Goal: Task Accomplishment & Management: Use online tool/utility

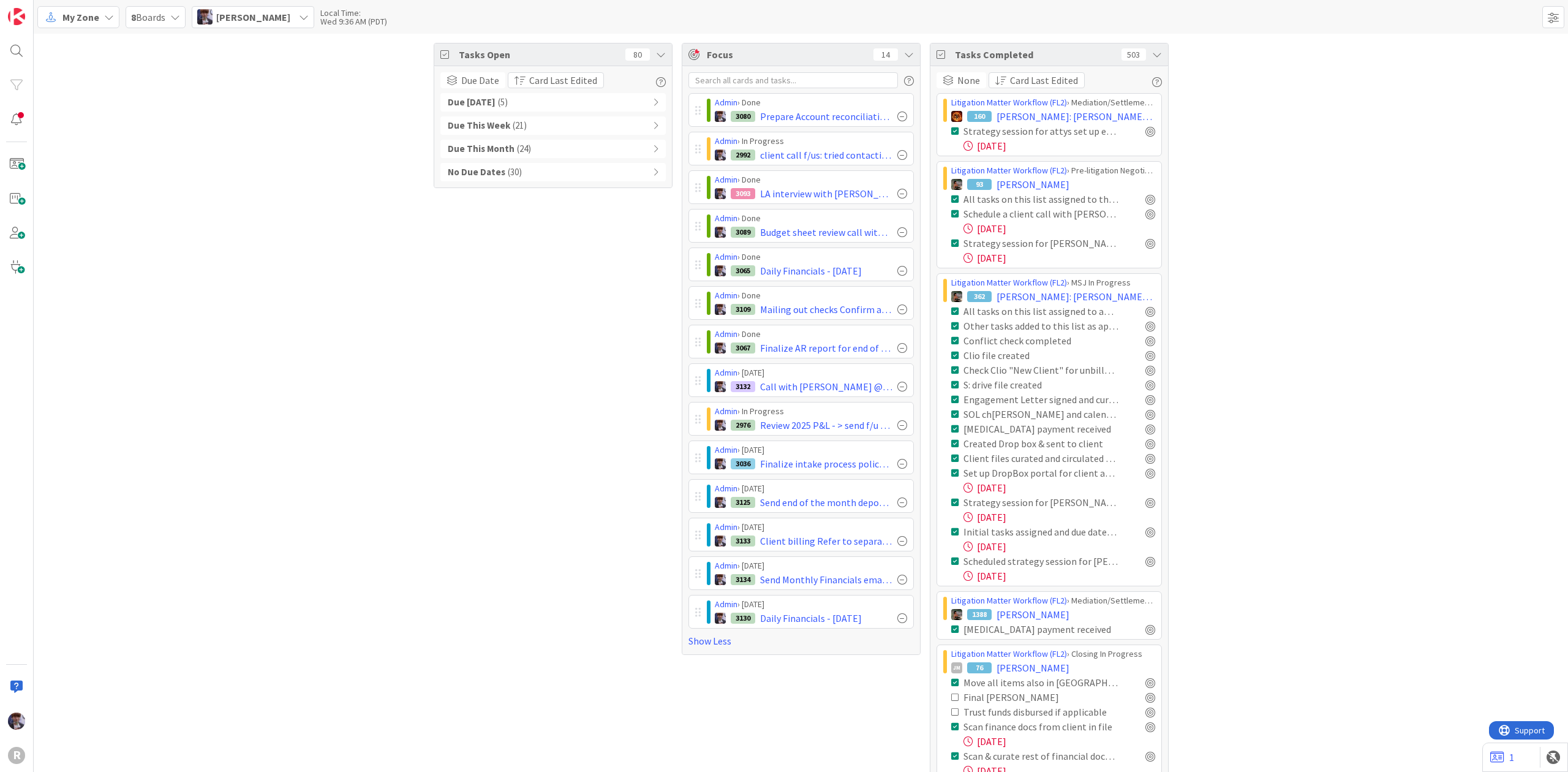
click at [69, 18] on span "My Zone" at bounding box center [81, 17] width 37 height 15
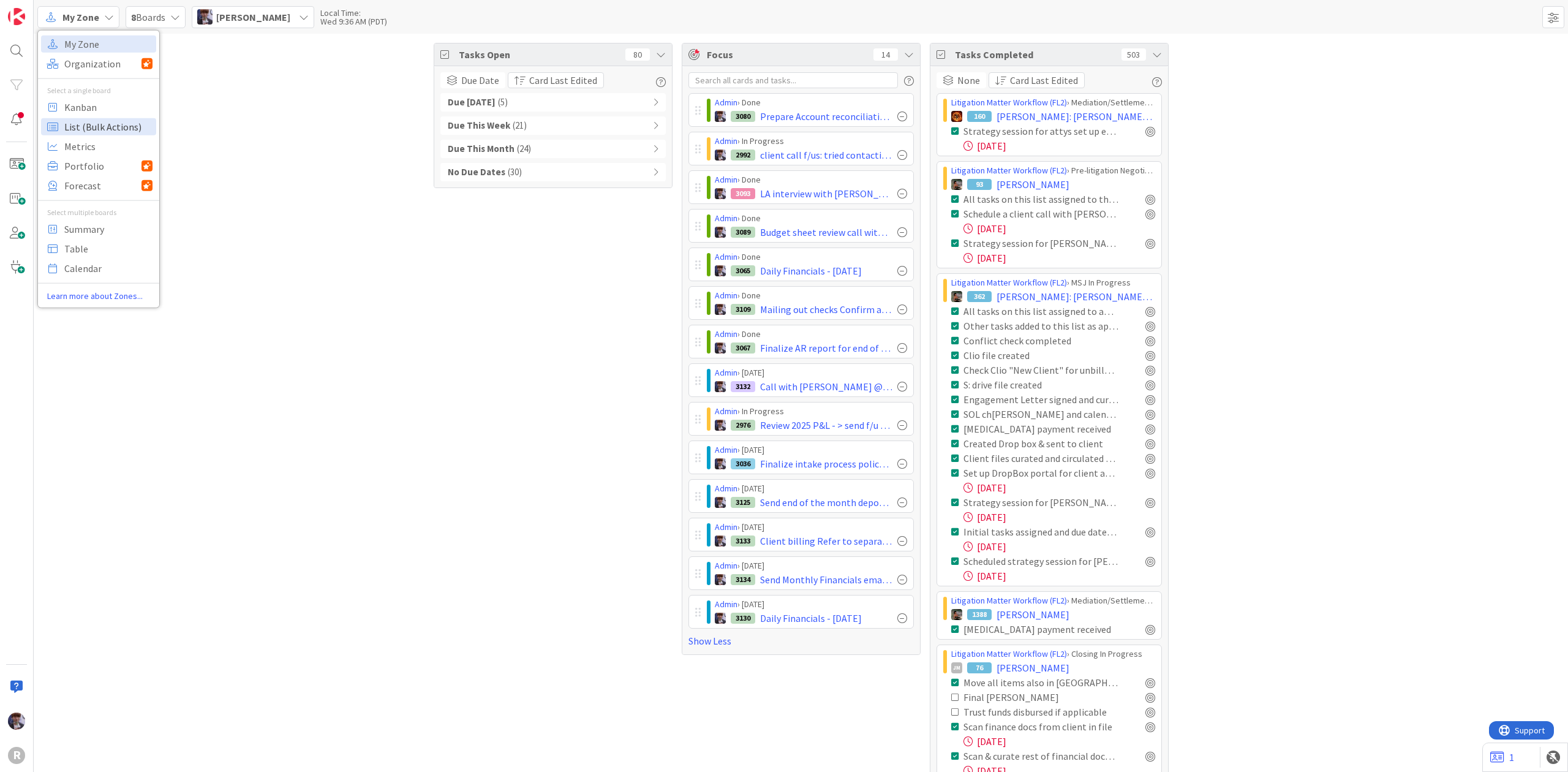
click at [78, 117] on span "List (Bulk Actions)" at bounding box center [108, 125] width 88 height 18
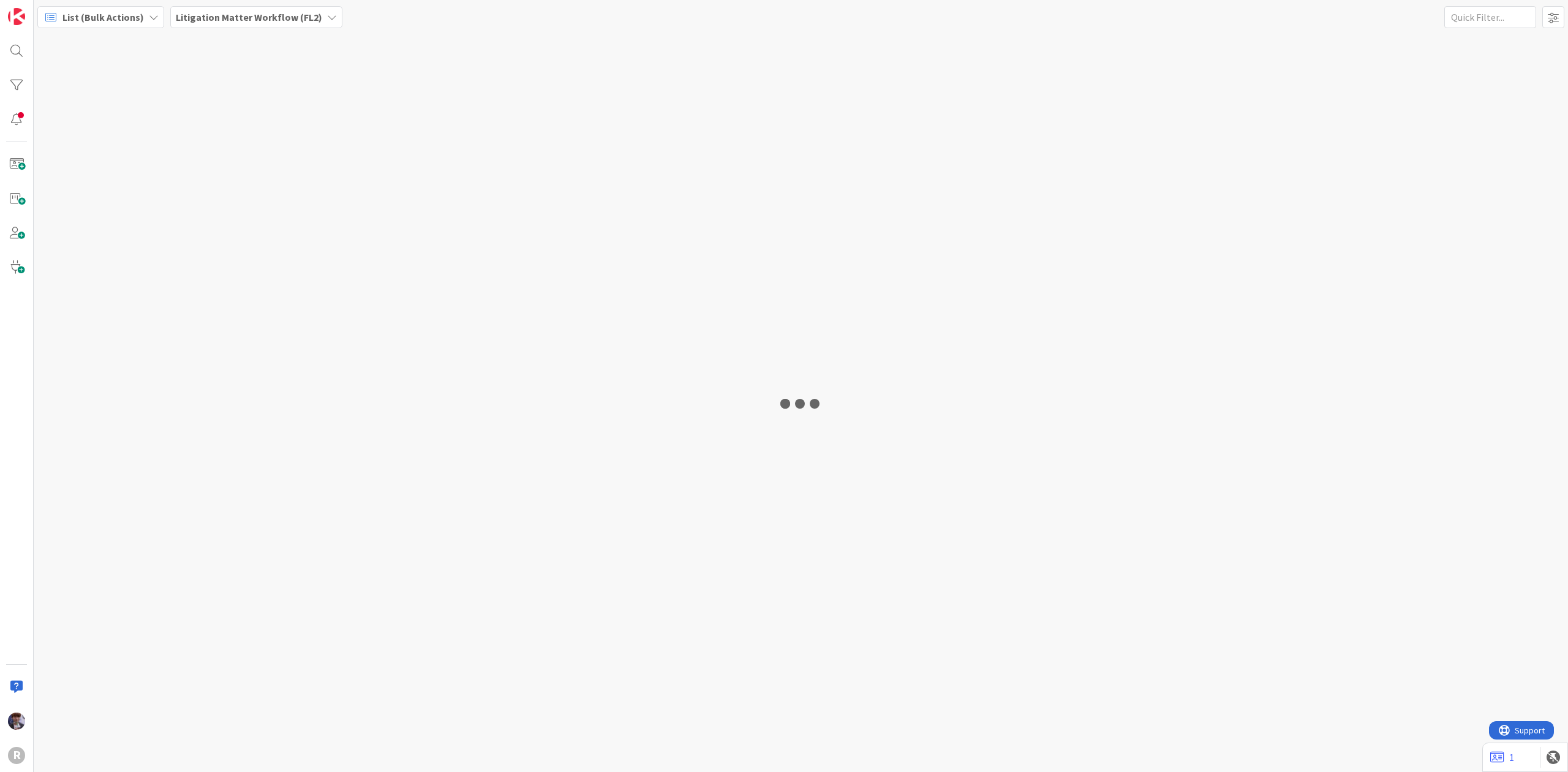
click at [98, 24] on span "List (Bulk Actions)" at bounding box center [103, 17] width 81 height 15
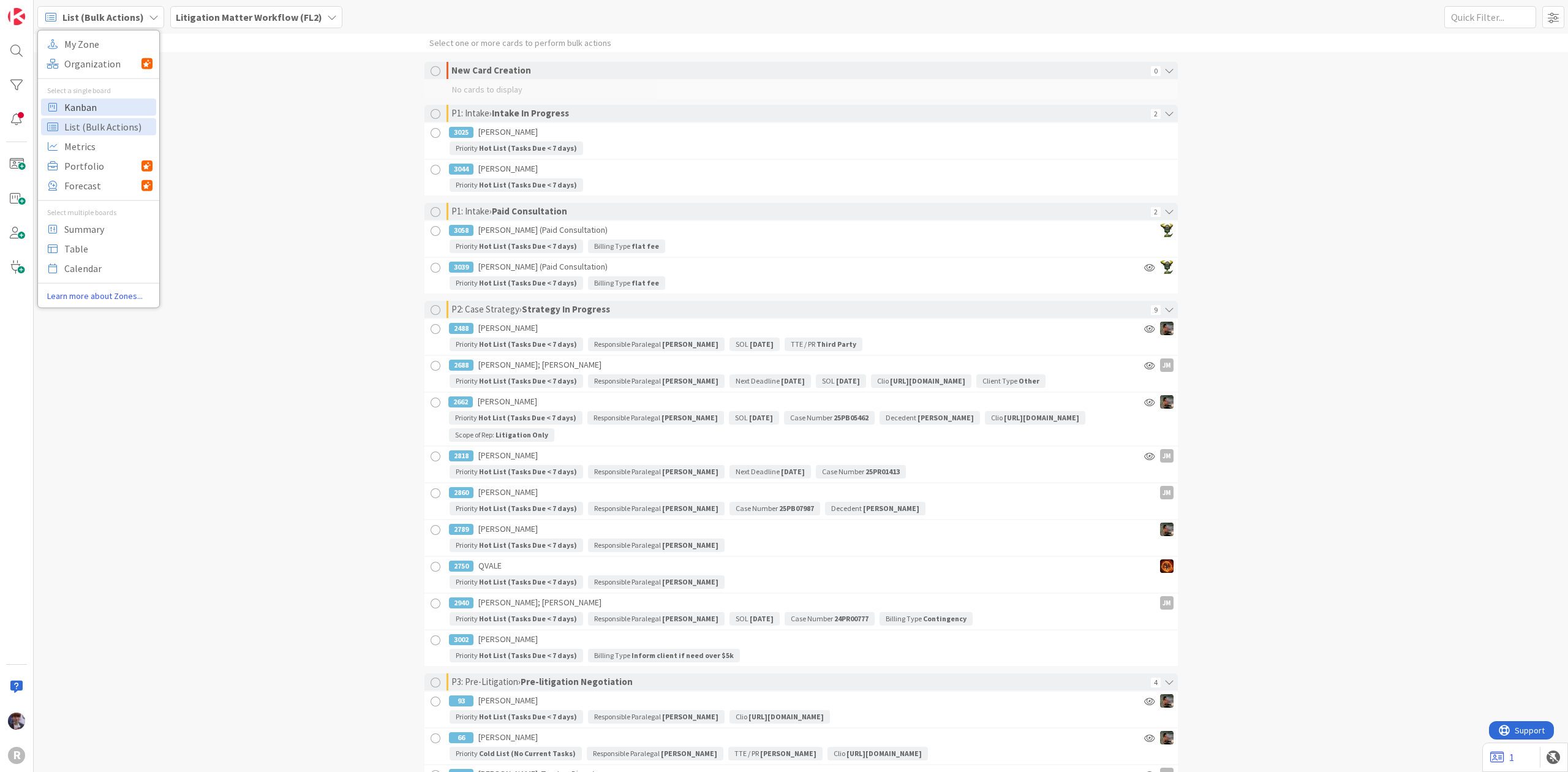
click at [77, 114] on span "Kanban" at bounding box center [108, 106] width 88 height 18
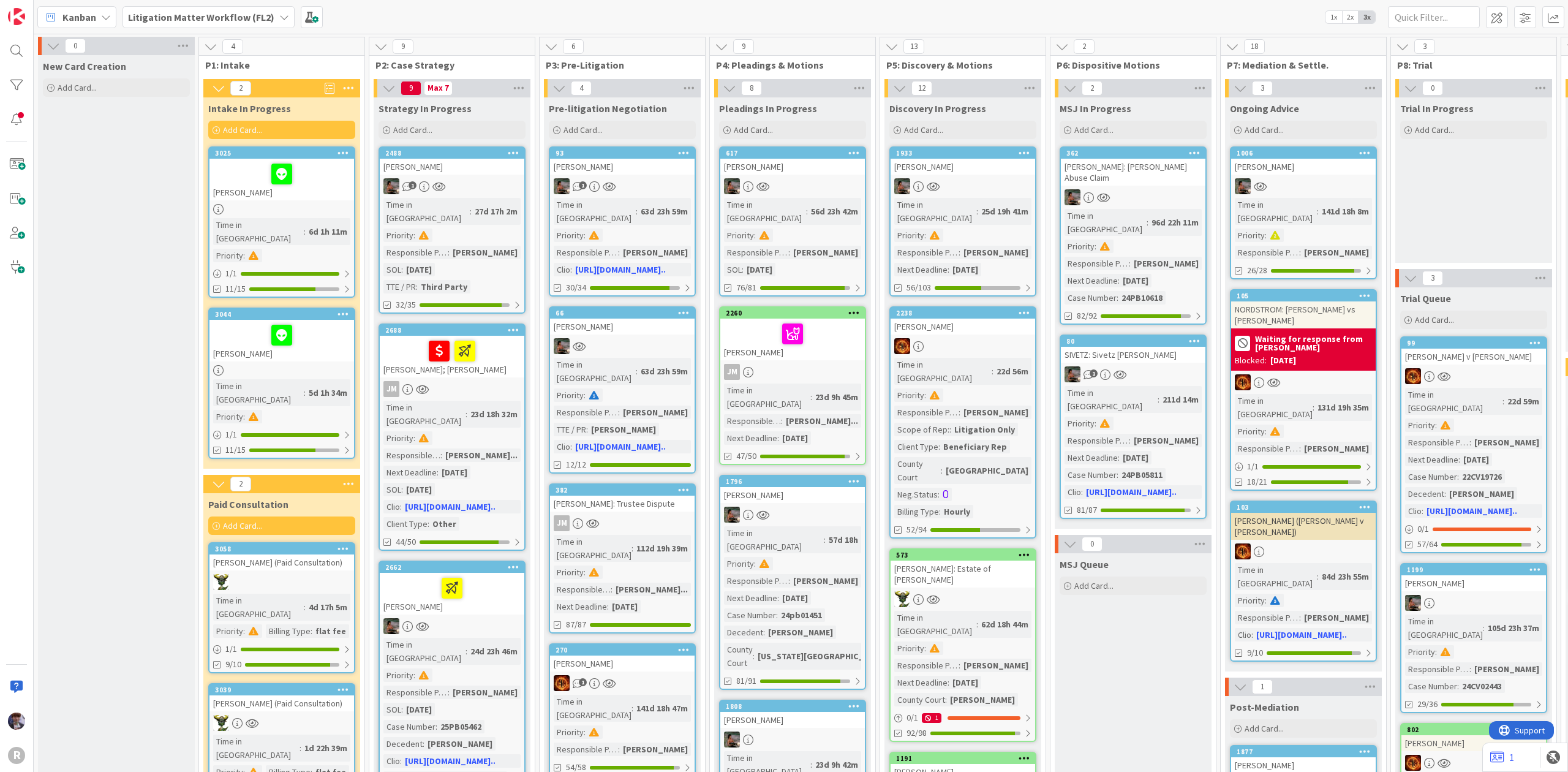
click at [234, 13] on b "Litigation Matter Workflow (FL2)" at bounding box center [201, 17] width 146 height 12
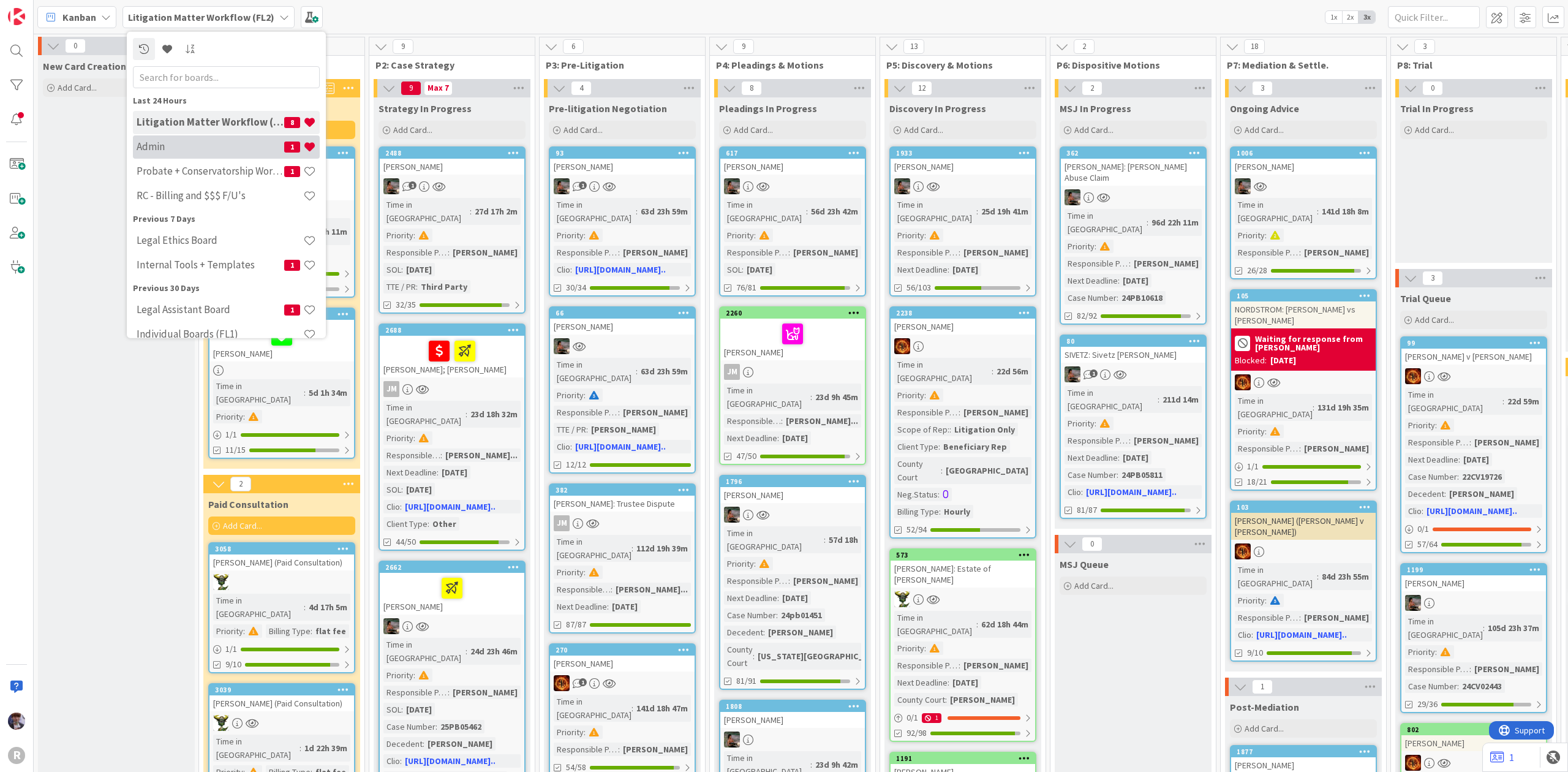
click at [201, 143] on h4 "Admin" at bounding box center [210, 146] width 147 height 12
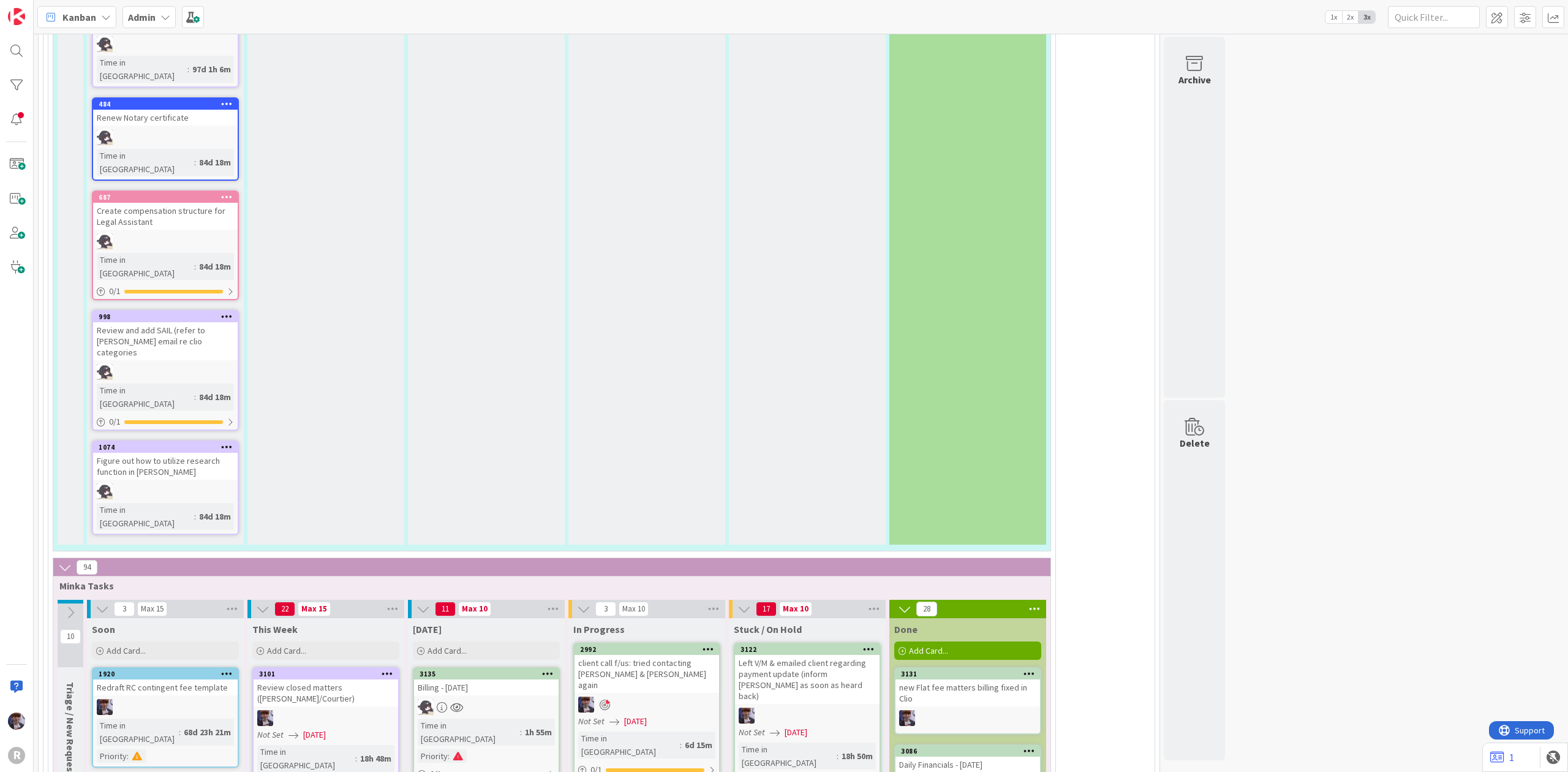
scroll to position [2712, 0]
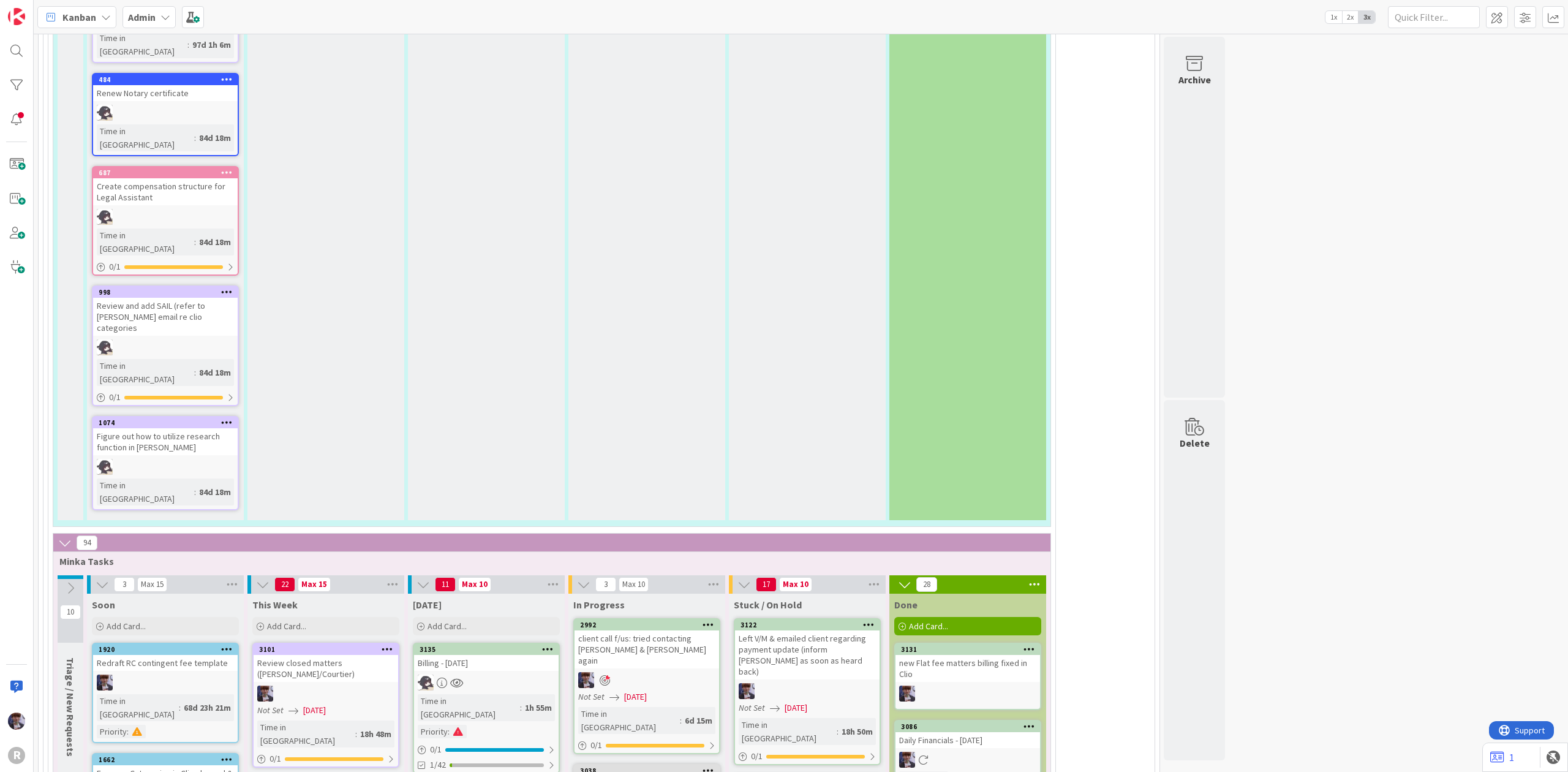
click at [471, 593] on div "Today Add Card..." at bounding box center [486, 615] width 157 height 44
click at [467, 617] on div "Add Card..." at bounding box center [486, 626] width 147 height 18
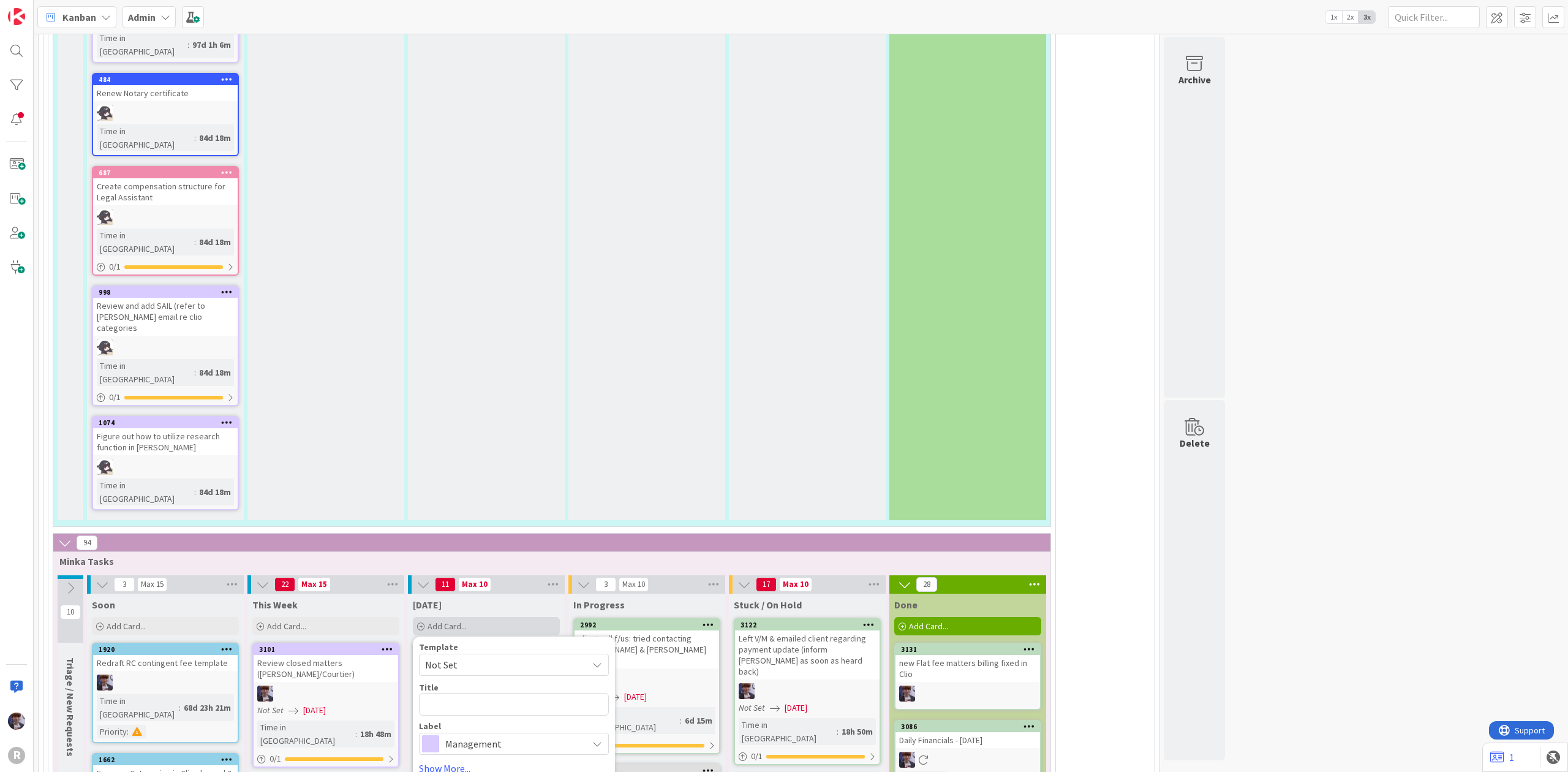
type textarea "x"
type textarea "C"
type textarea "x"
type textarea "Co"
type textarea "x"
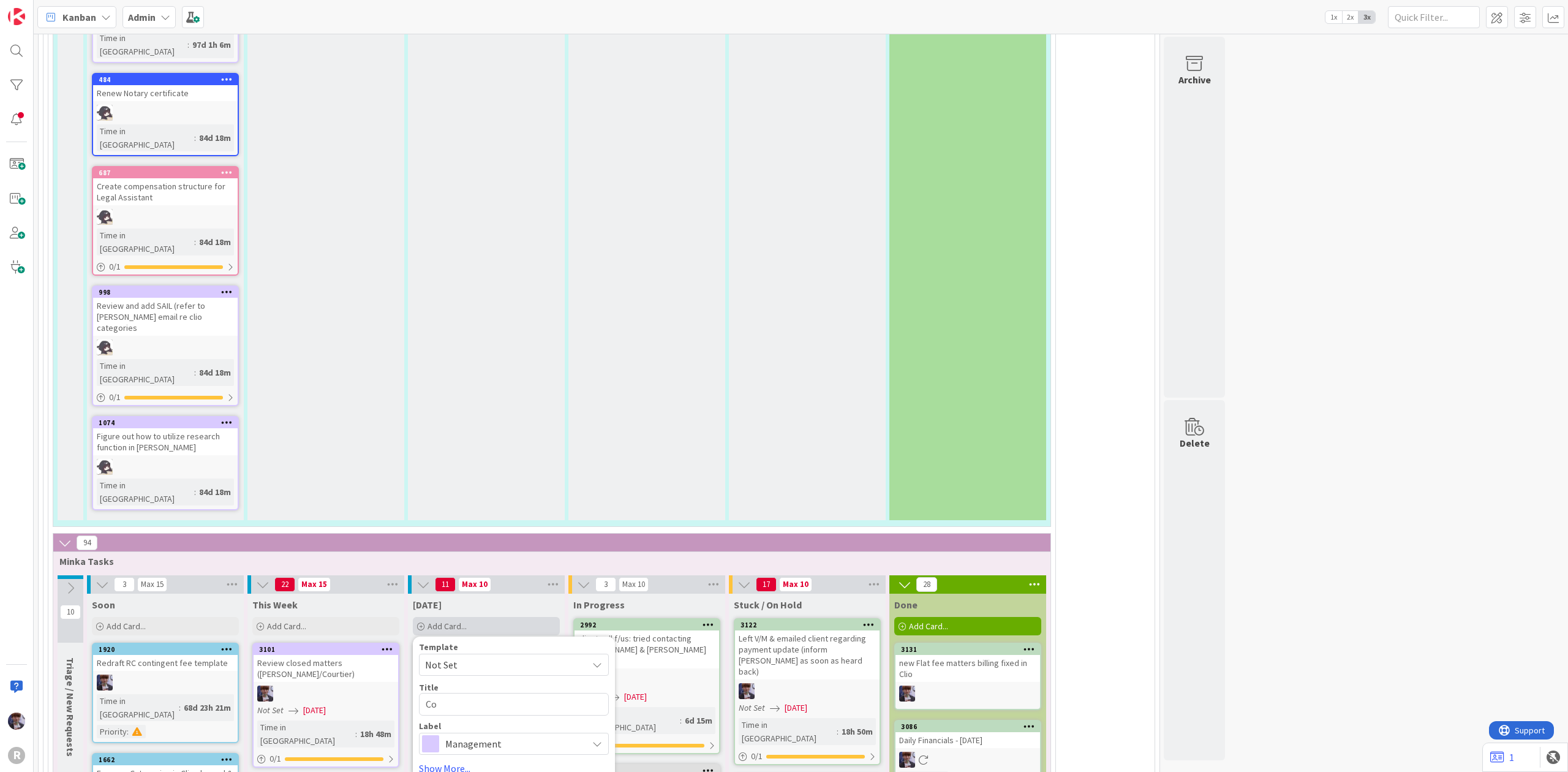
type textarea "Con"
type textarea "x"
type textarea "Cont"
type textarea "x"
type textarea "Conta"
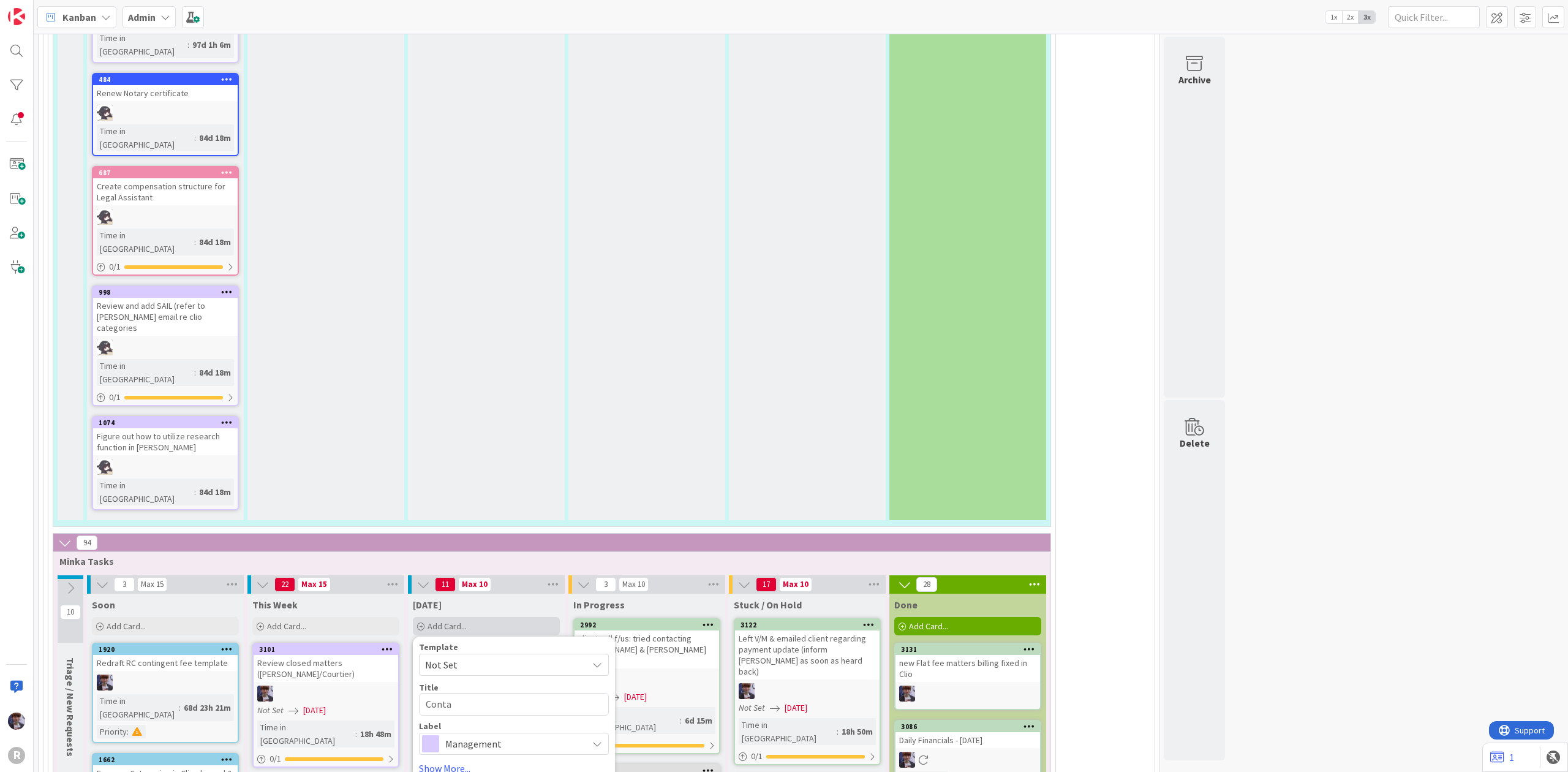
type textarea "x"
type textarea "Contac"
type textarea "x"
type textarea "Contact"
type textarea "x"
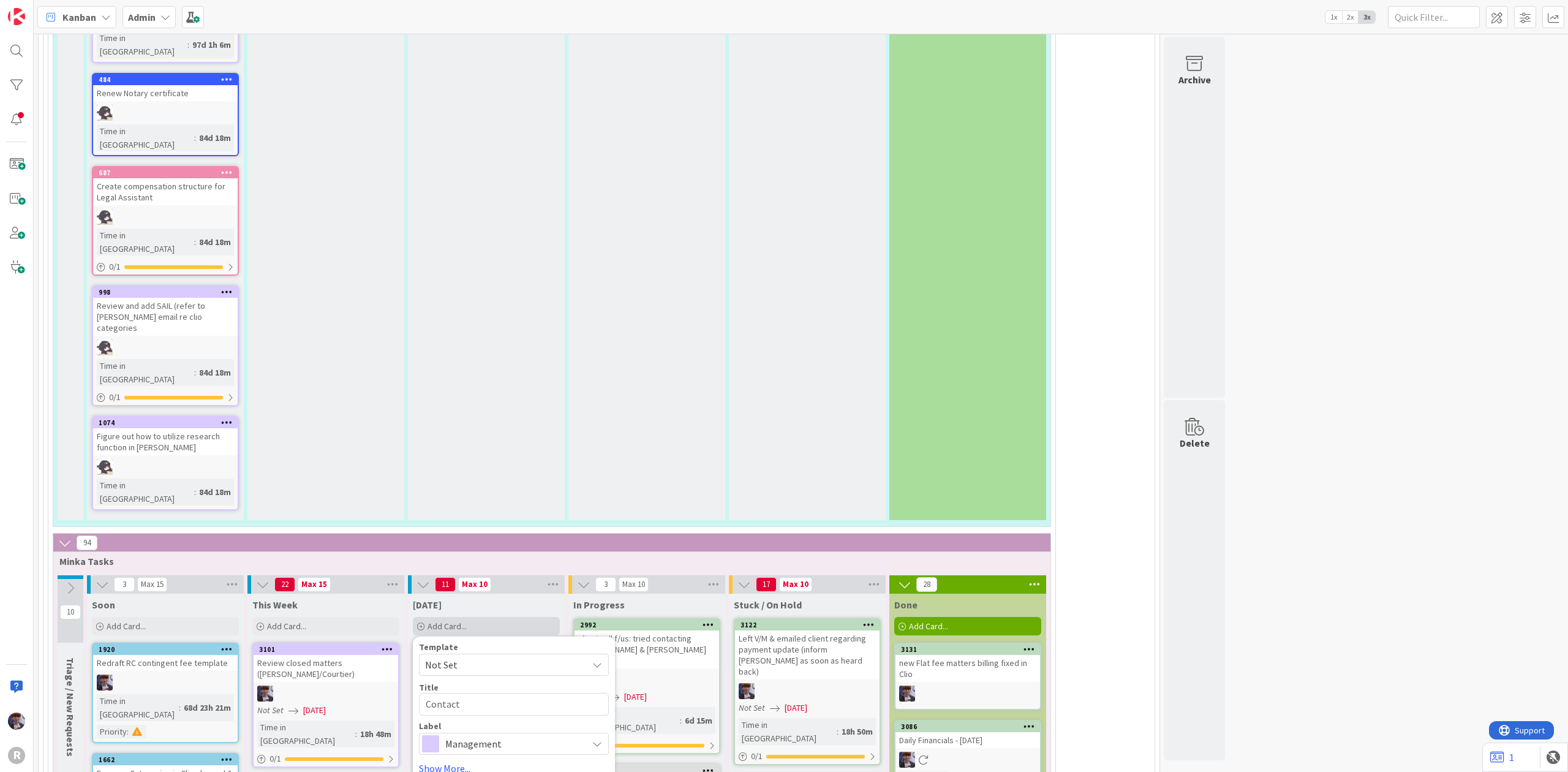
type textarea "Contact"
type textarea "x"
type textarea "Contact A"
type textarea "x"
type textarea "Contact AM"
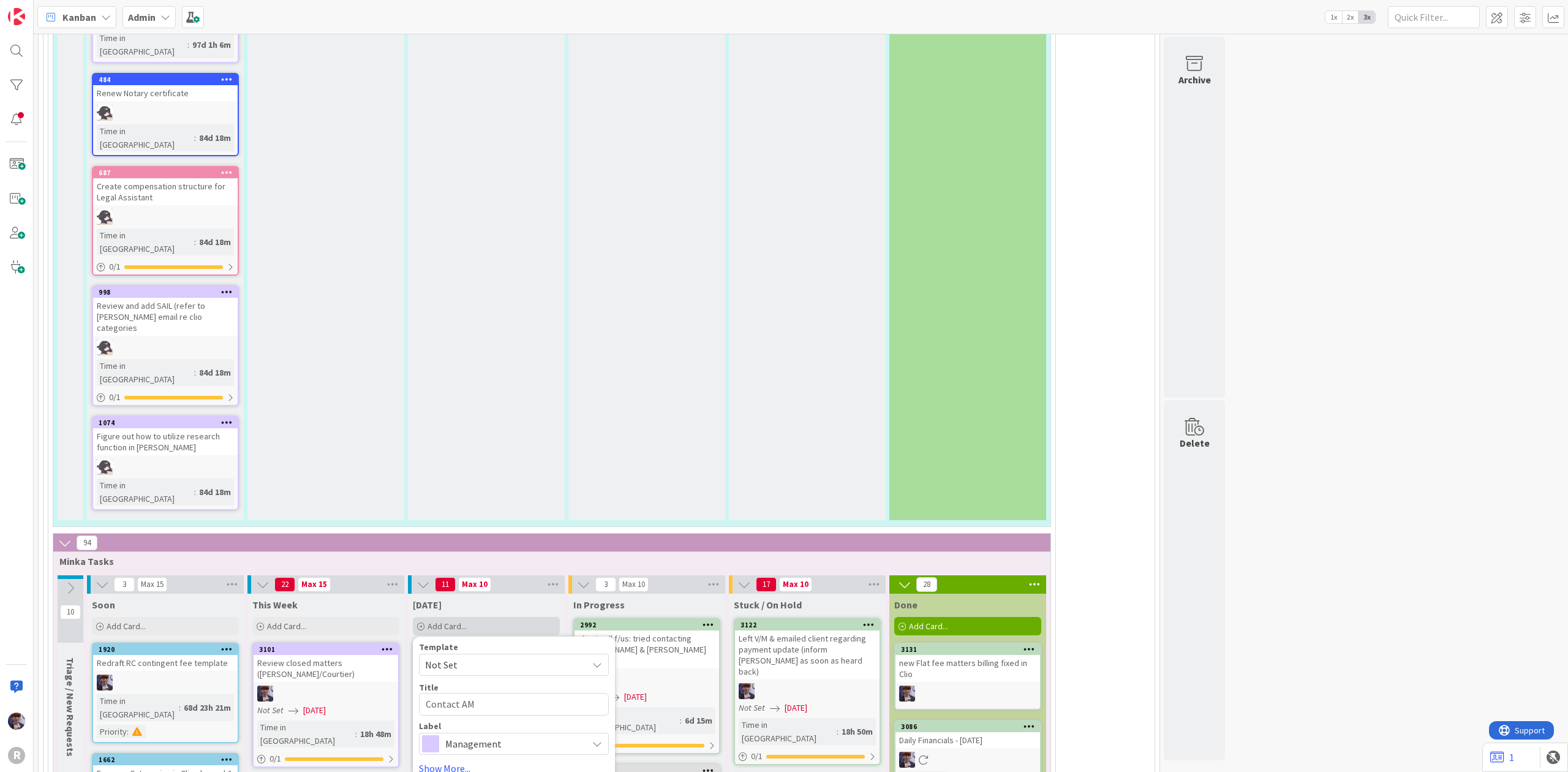
type textarea "x"
type textarea "Contact AME"
type textarea "x"
type textarea "Contact AMEX"
type textarea "x"
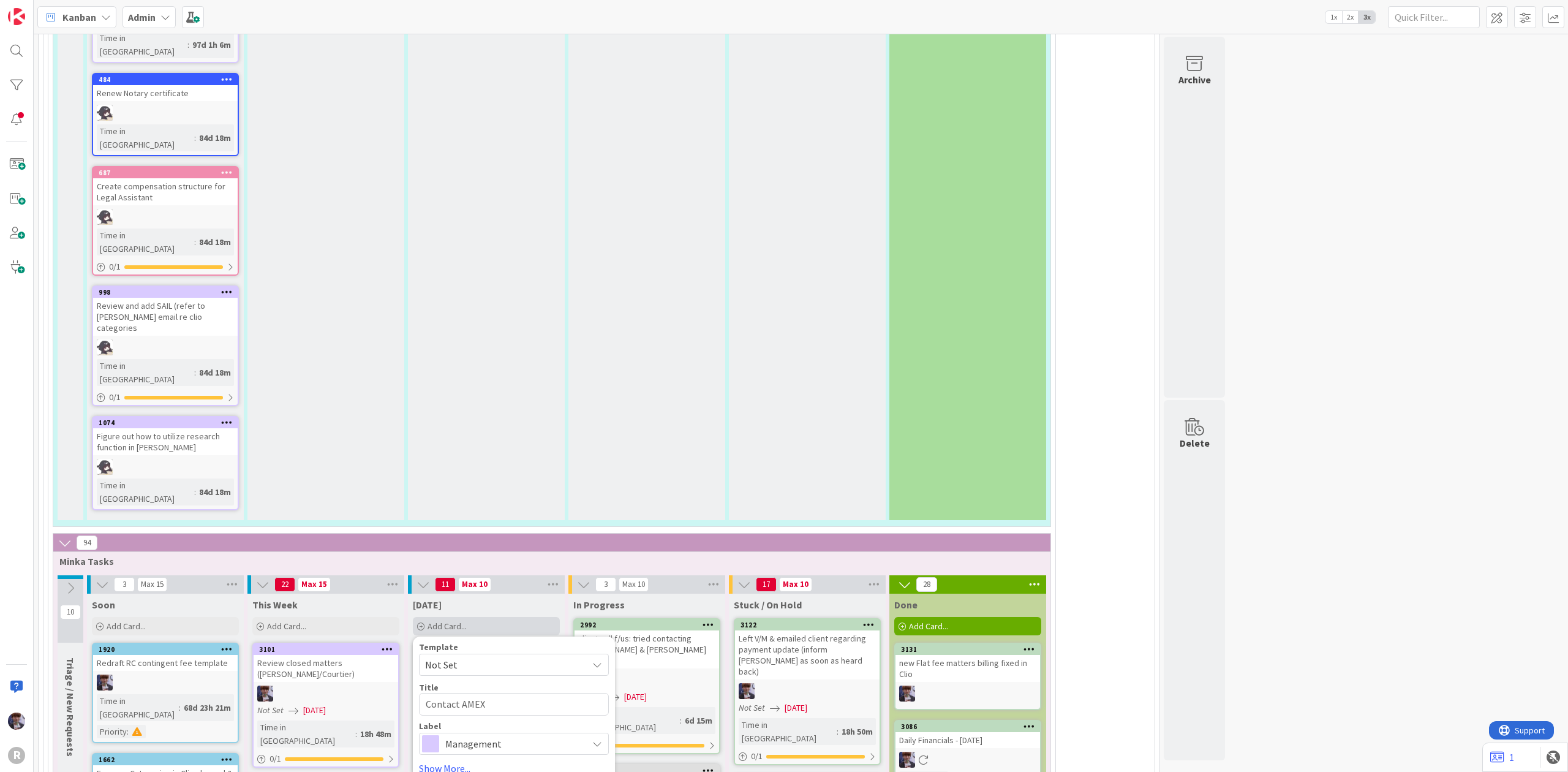
type textarea "Contact AMEX"
type textarea "x"
type textarea "Contact AMEX r"
type textarea "x"
type textarea "Contact AMEX re"
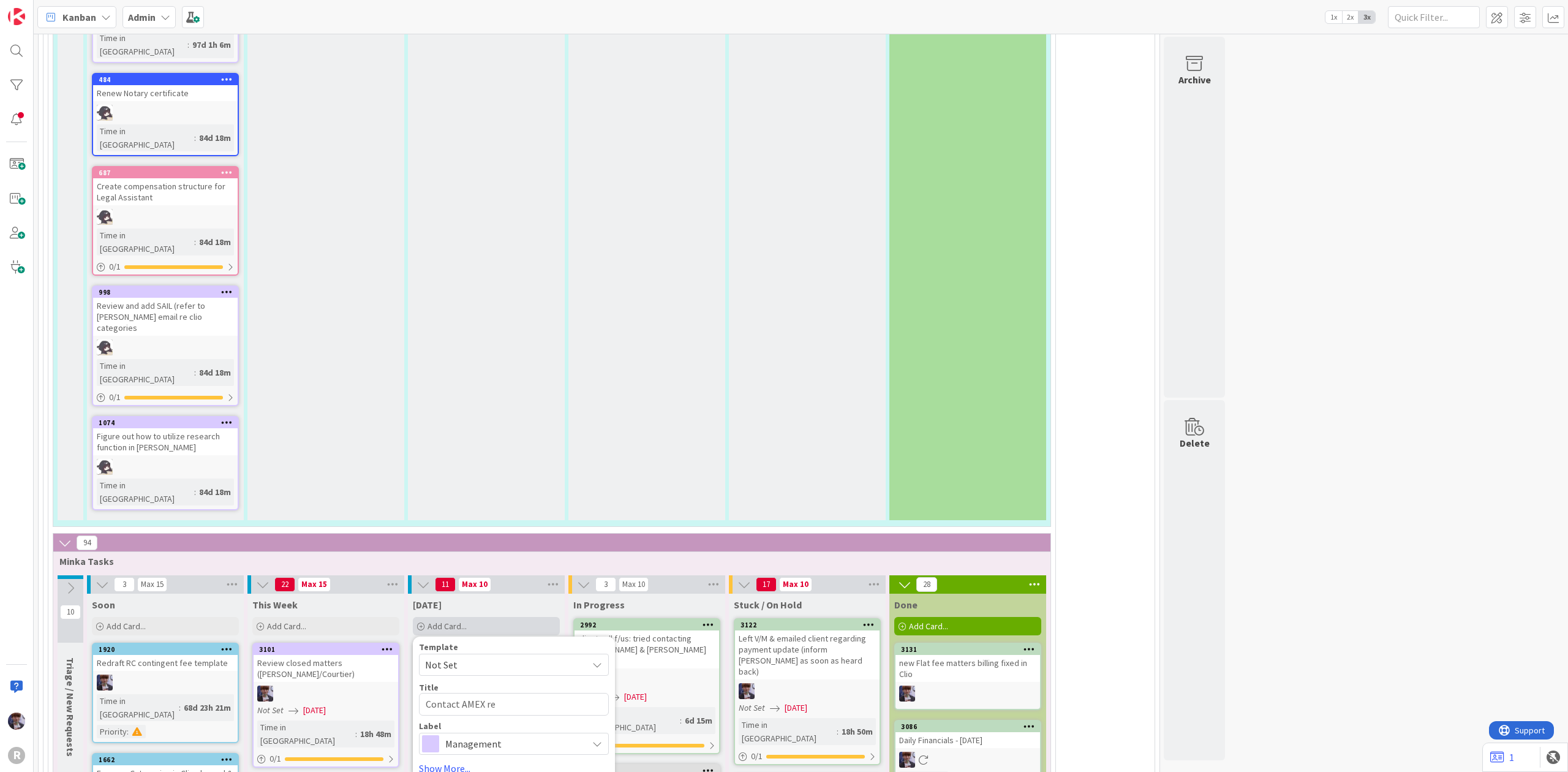
type textarea "x"
type textarea "Contact AMEX re"
type textarea "x"
type textarea "Contact AMEX re K"
type textarea "x"
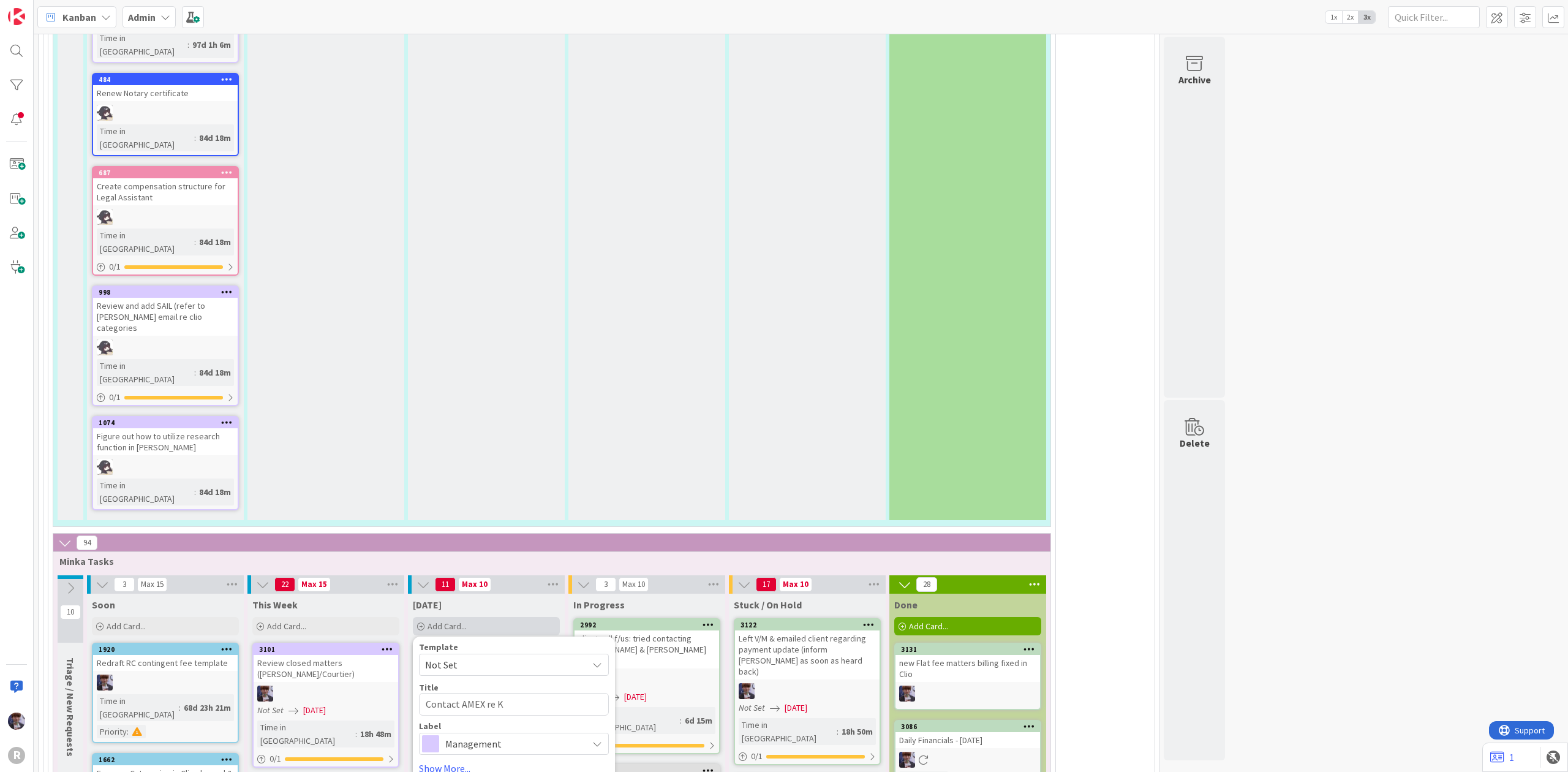
type textarea "Contact AMEX re Ki"
type textarea "x"
type textarea "Contact AMEX re Kia"
type textarea "x"
type textarea "Contact AMEX re Kiara"
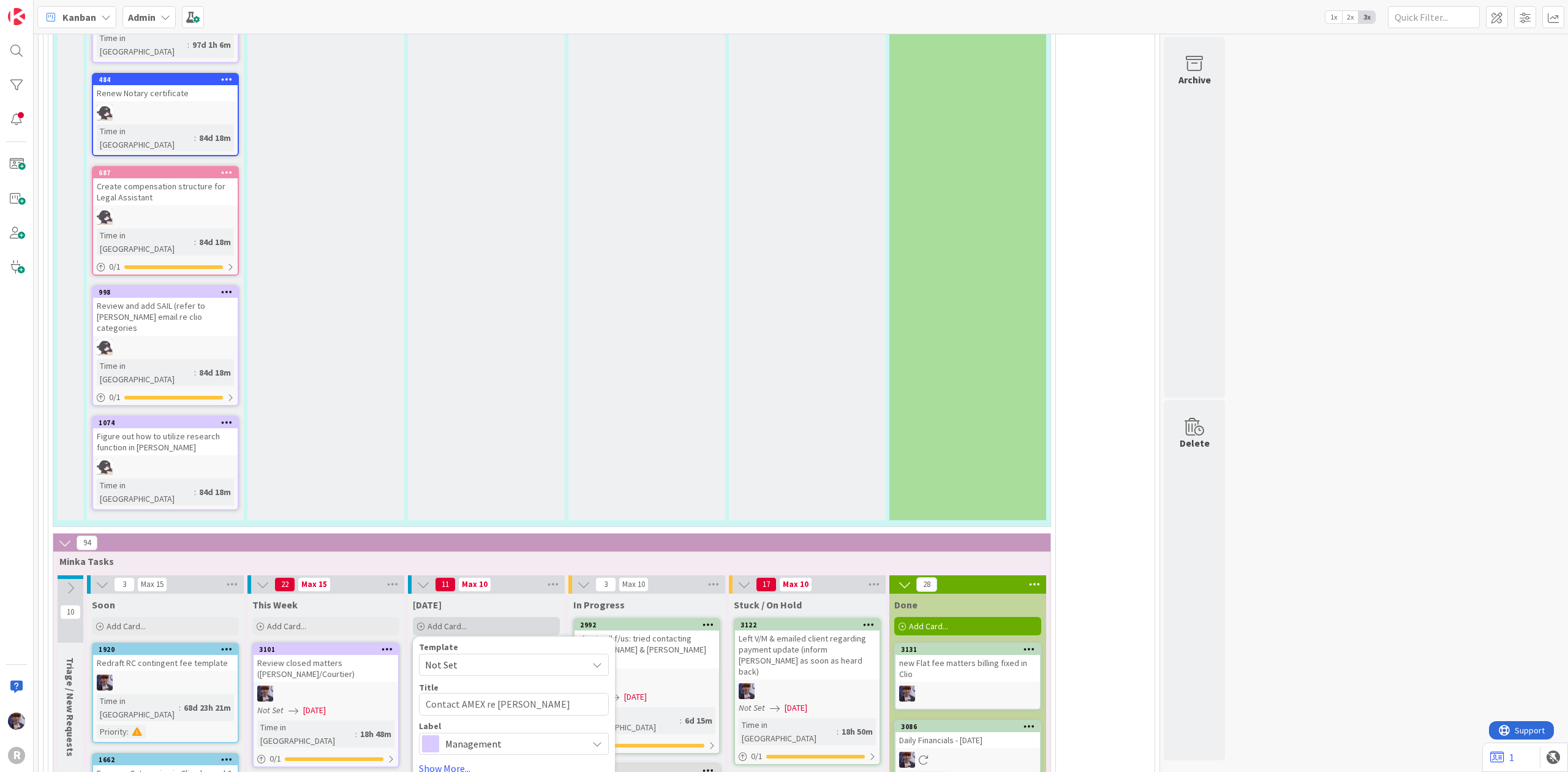
type textarea "x"
type textarea "Contact AMEX re Kiara's"
type textarea "x"
type textarea "Contact AMEX re Kiara's"
type textarea "x"
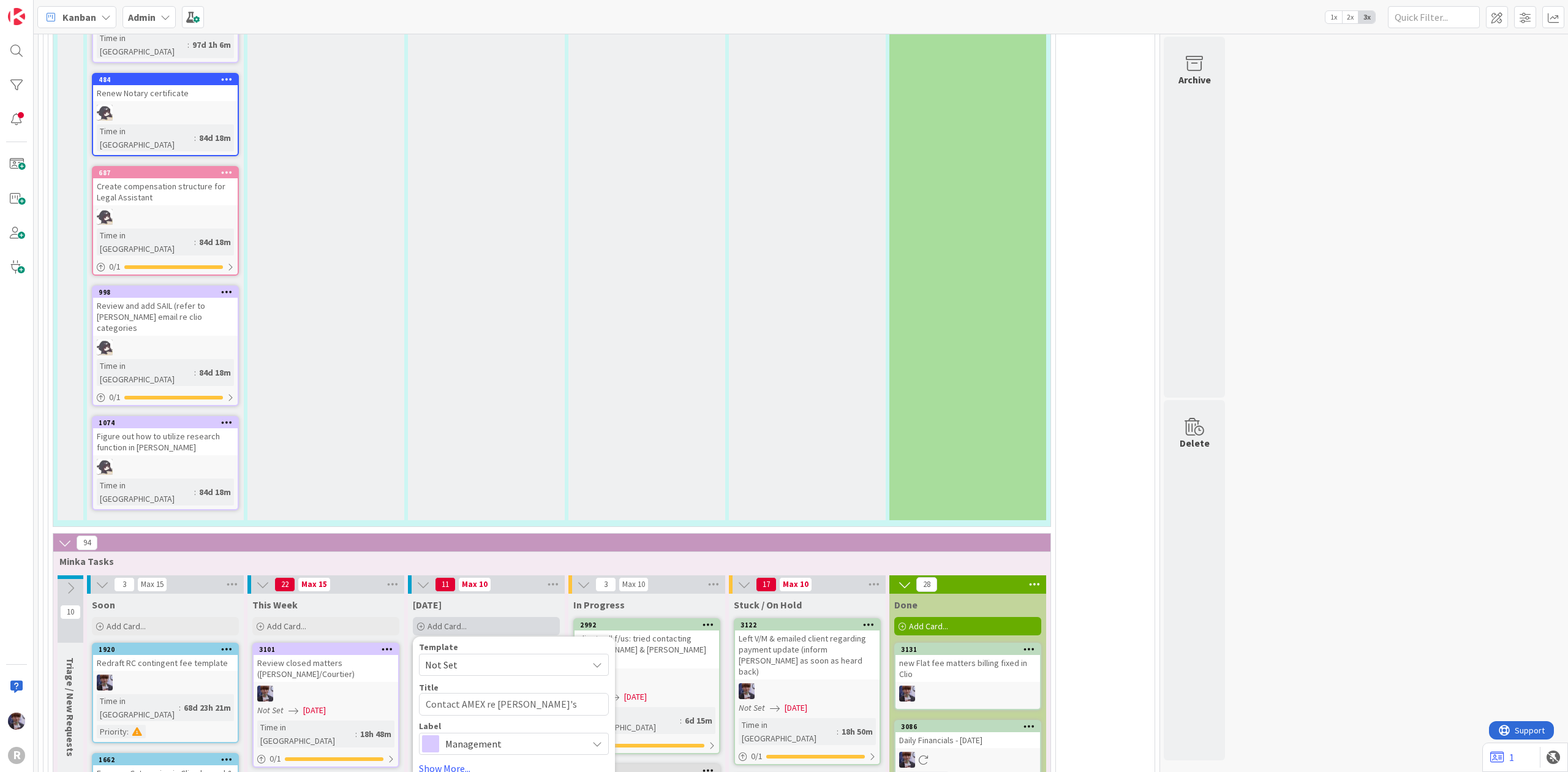
type textarea "Contact AMEX re Kiara's r"
type textarea "x"
type textarea "Contact AMEX re Kiara's"
type textarea "x"
type textarea "Contact AMEX re Kiara's t"
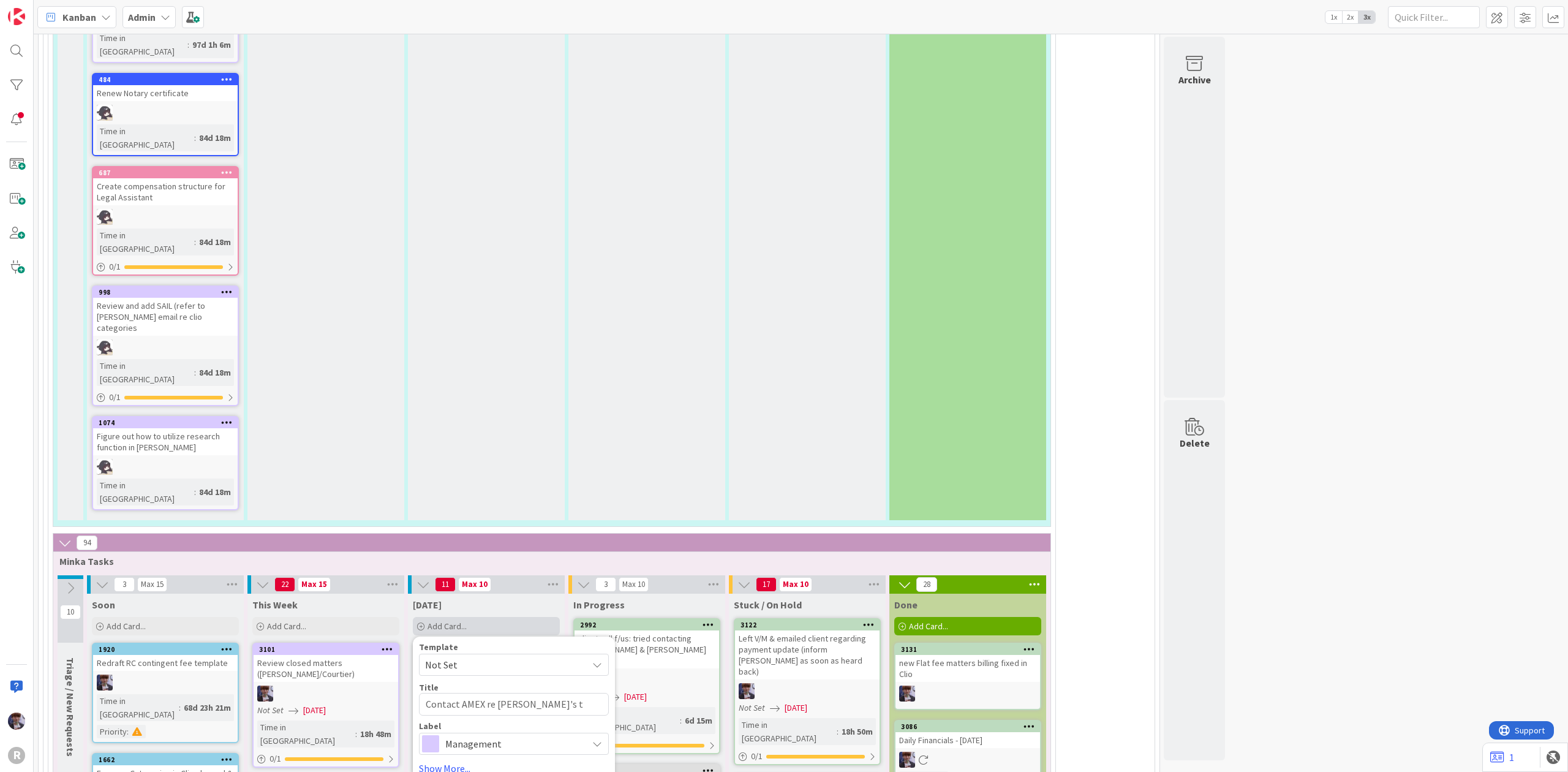
type textarea "x"
type textarea "Contact AMEX re Kiara's tra"
type textarea "x"
type textarea "Contact AMEX re Kiara's trav"
type textarea "x"
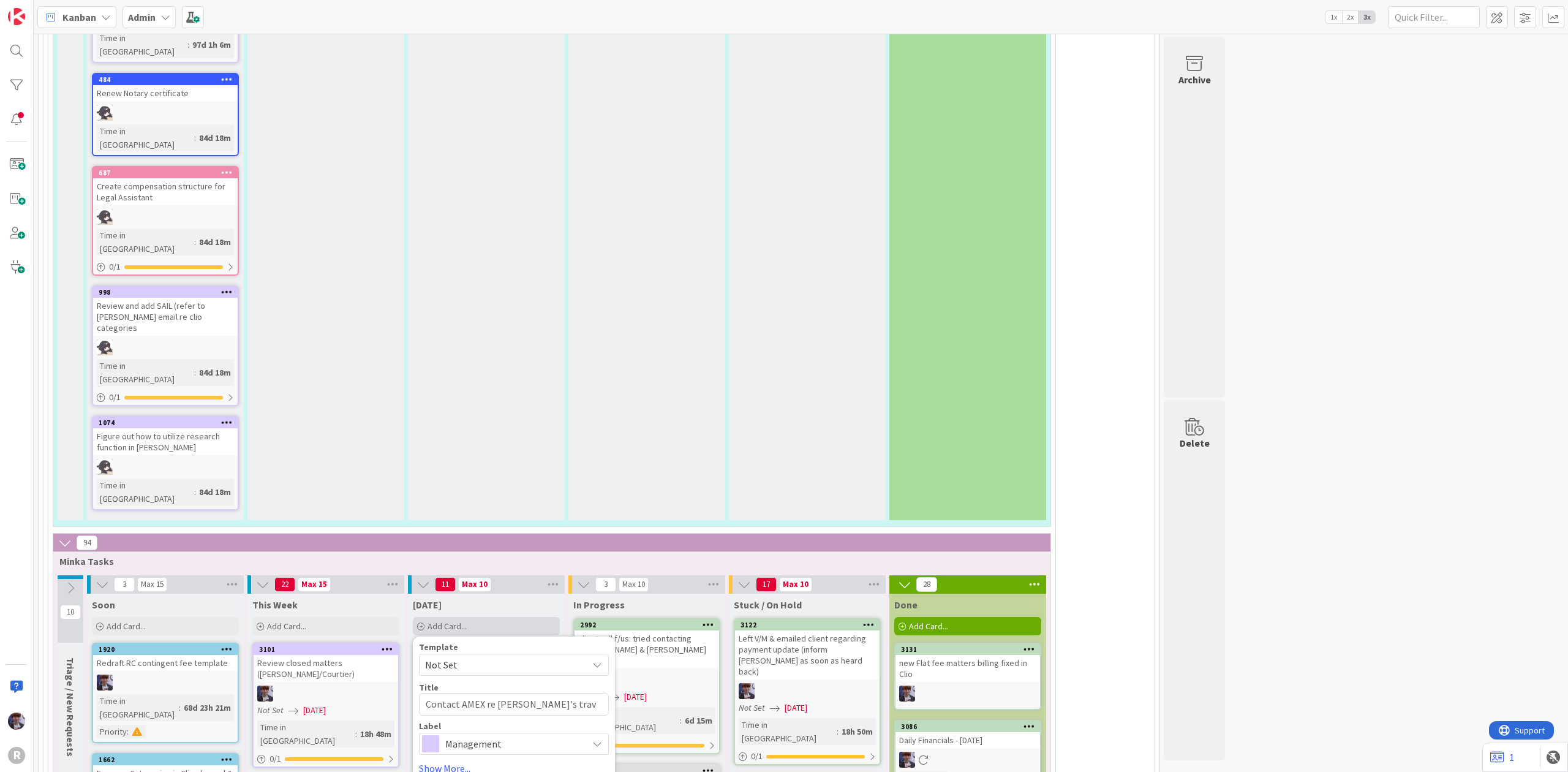
type textarea "Contact AMEX re Kiara's trave"
type textarea "x"
type textarea "Contact AMEX re Kiara's travel"
type textarea "x"
type textarea "Contact AMEX re Kiara's travel"
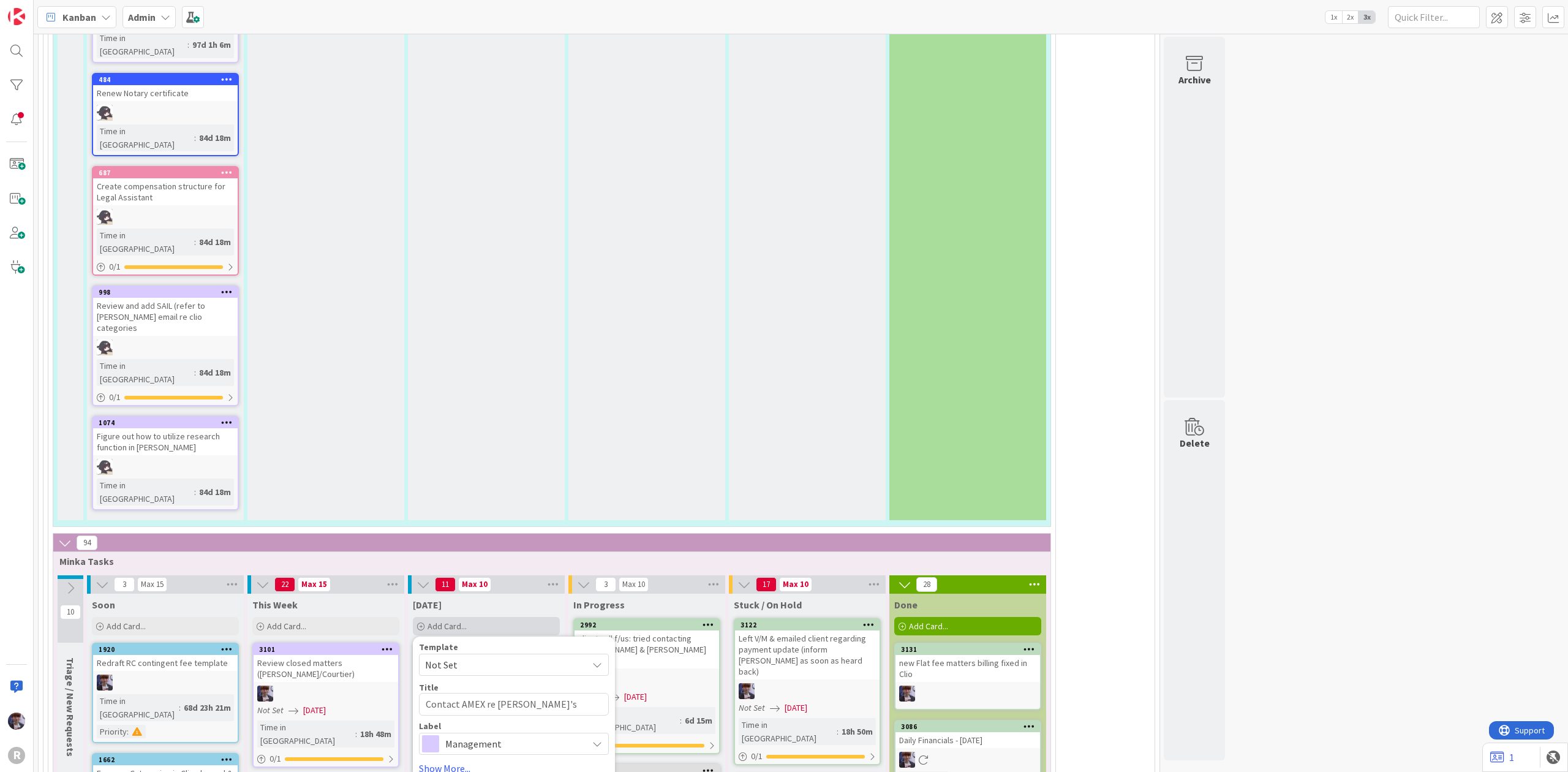
type textarea "x"
type textarea "Contact AMEX re Kiara's travel a"
type textarea "x"
type textarea "Contact AMEX re Kiara's travel ac"
type textarea "x"
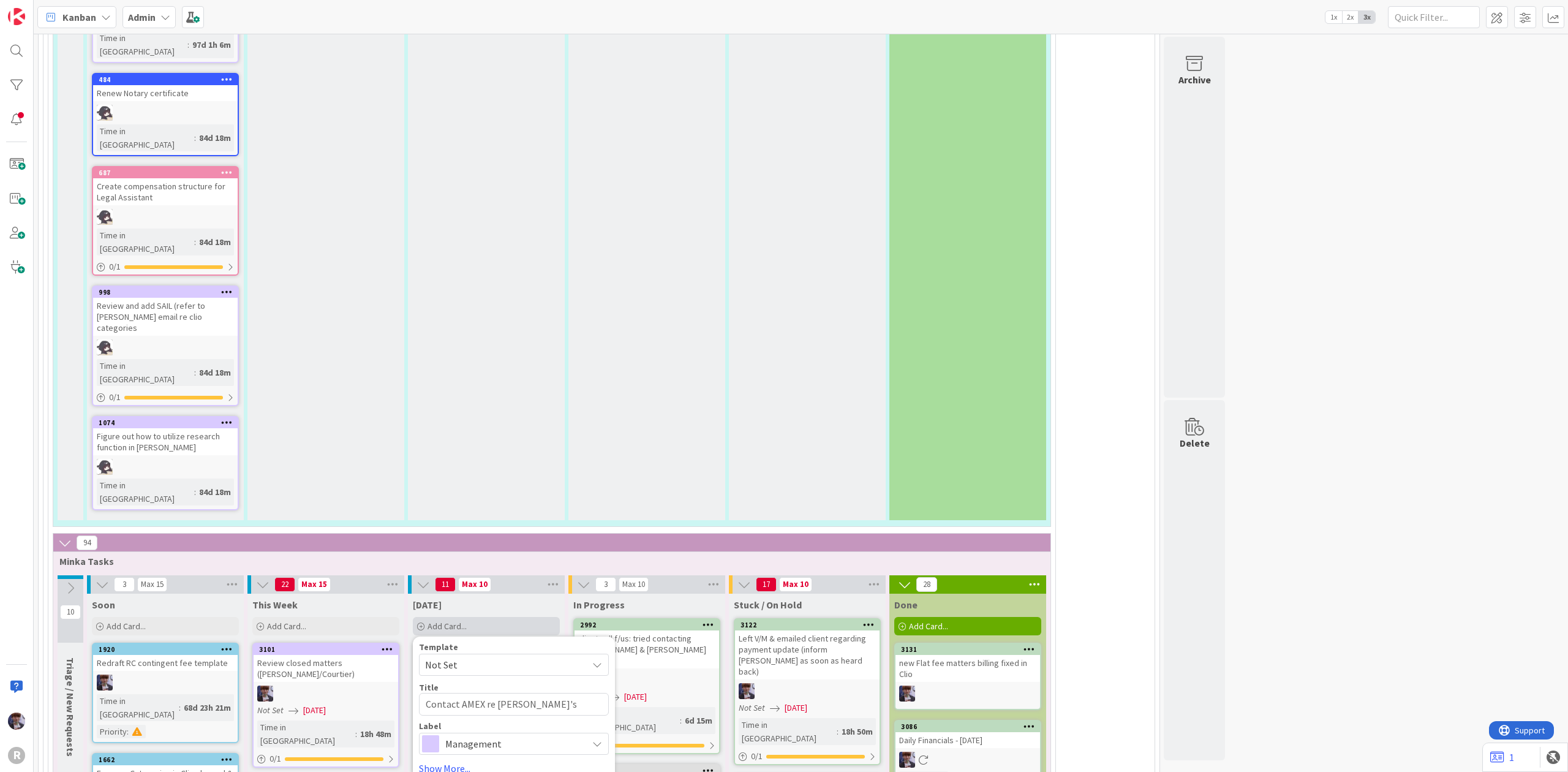
type textarea "Contact AMEX re Kiara's travel acce"
type textarea "x"
type textarea "Contact AMEX re Kiara's travel acces"
type textarea "x"
type textarea "Contact AMEX re [PERSON_NAME]'s travel access"
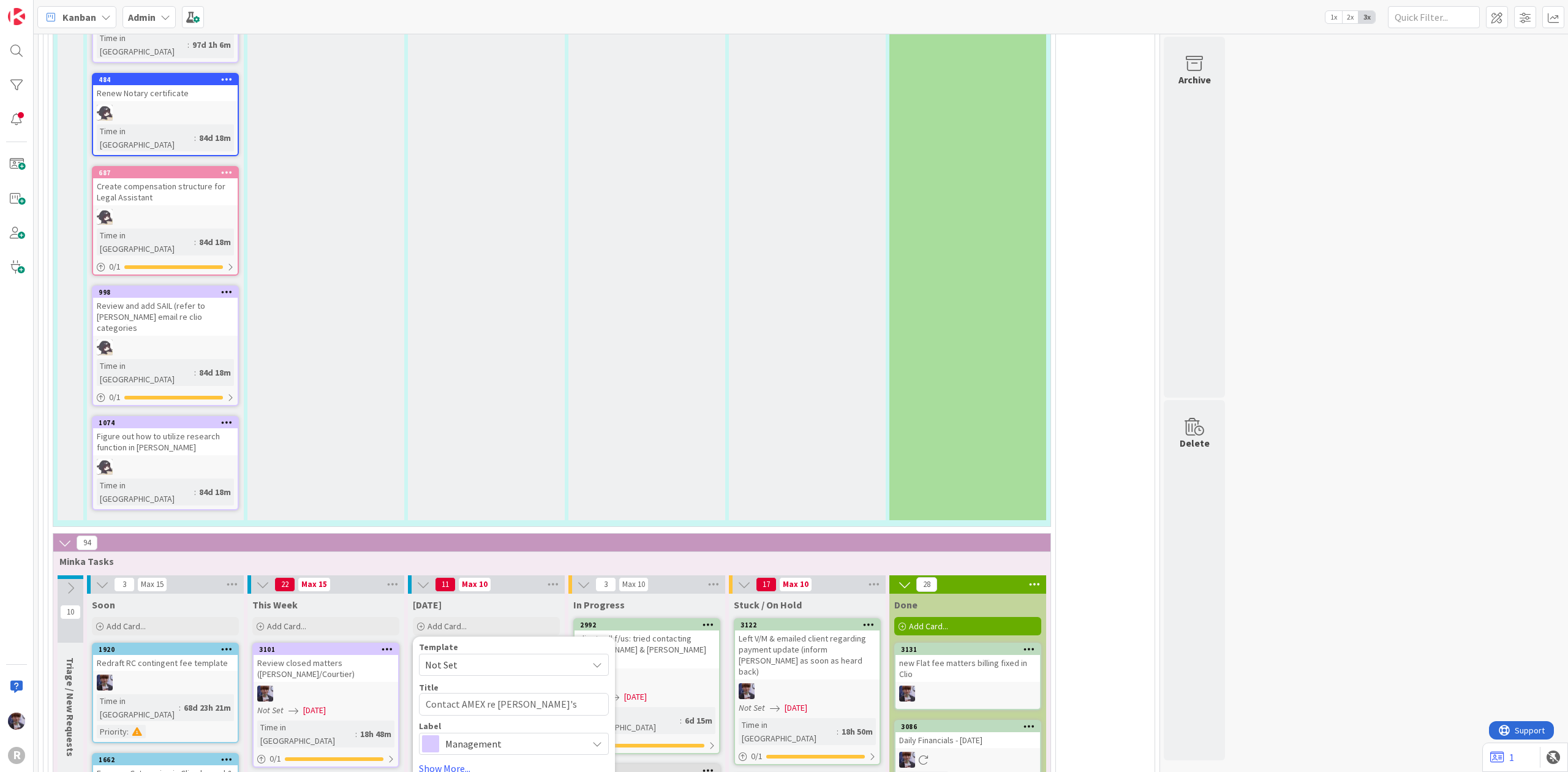
click at [522, 735] on span "Management" at bounding box center [513, 744] width 136 height 17
click at [515, 763] on span "Management" at bounding box center [540, 772] width 150 height 18
click at [471, 761] on link "Show More..." at bounding box center [514, 768] width 190 height 15
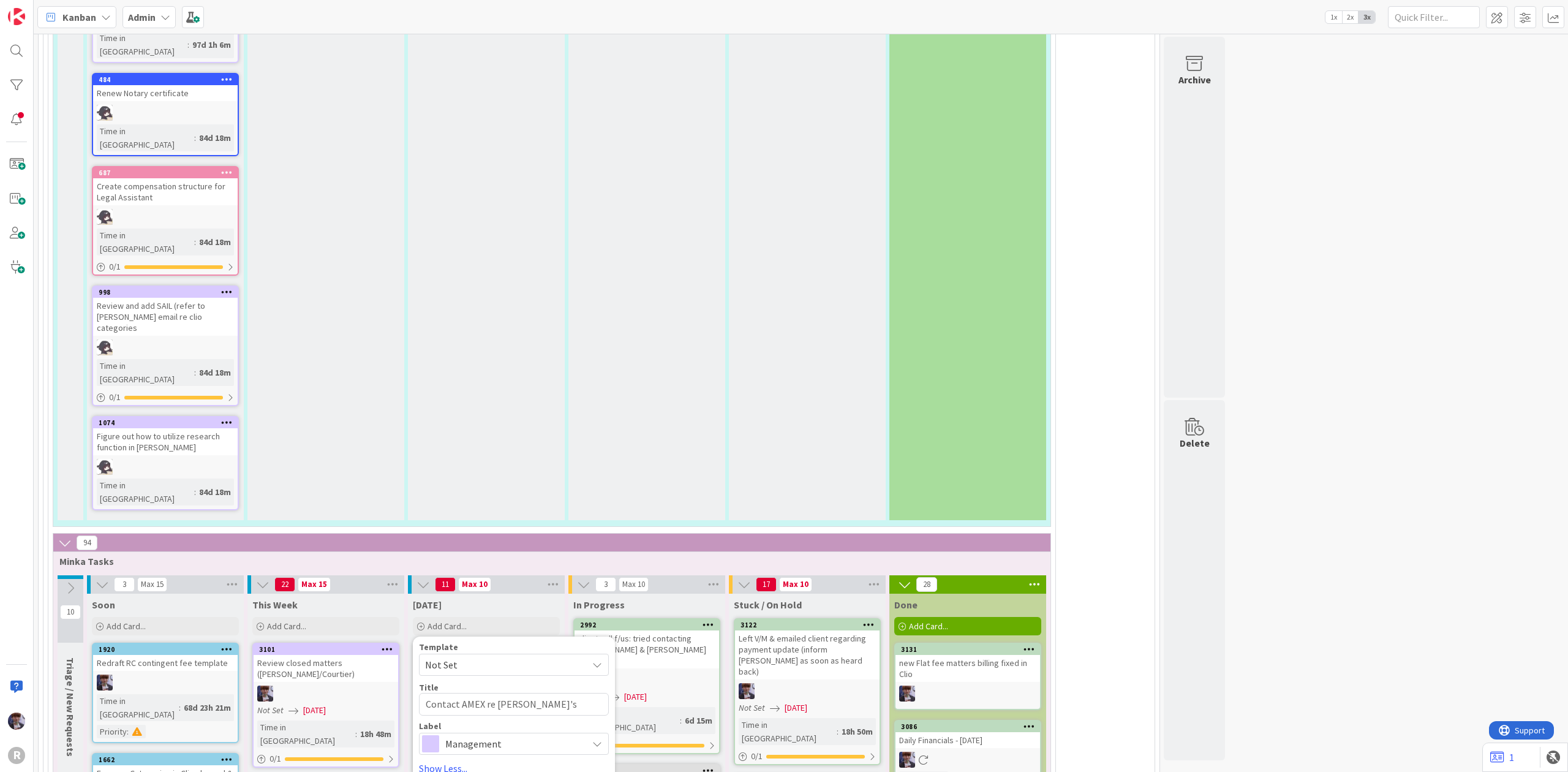
type textarea "x"
click at [496, 694] on div "Override WIP Limit" at bounding box center [468, 704] width 98 height 22
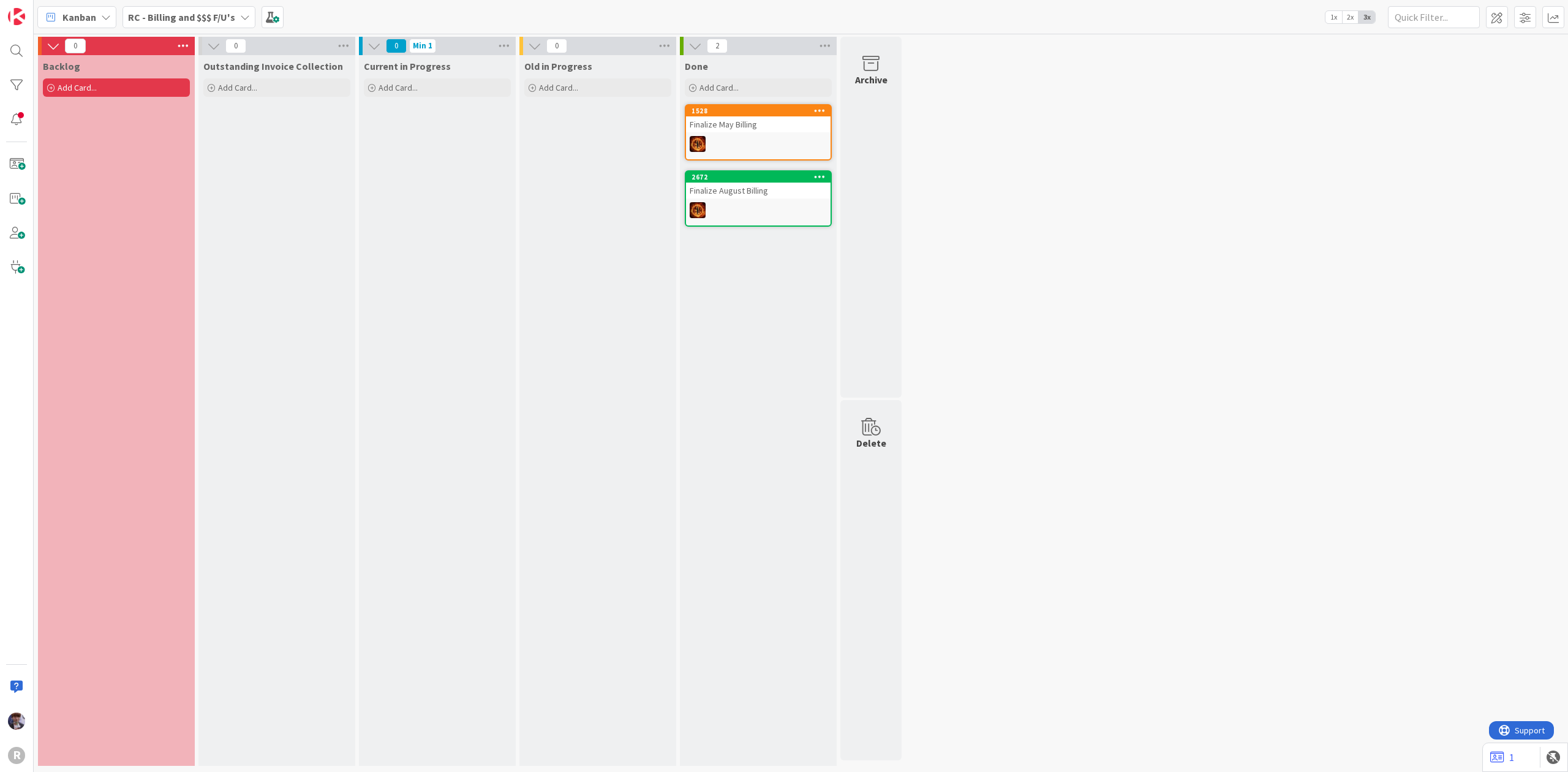
click at [206, 28] on div "Kanban RC - Billing and $$$ F/U's 1x 2x 3x" at bounding box center [801, 17] width 1534 height 34
click at [212, 21] on b "RC - Billing and $$$ F/U's" at bounding box center [181, 17] width 107 height 12
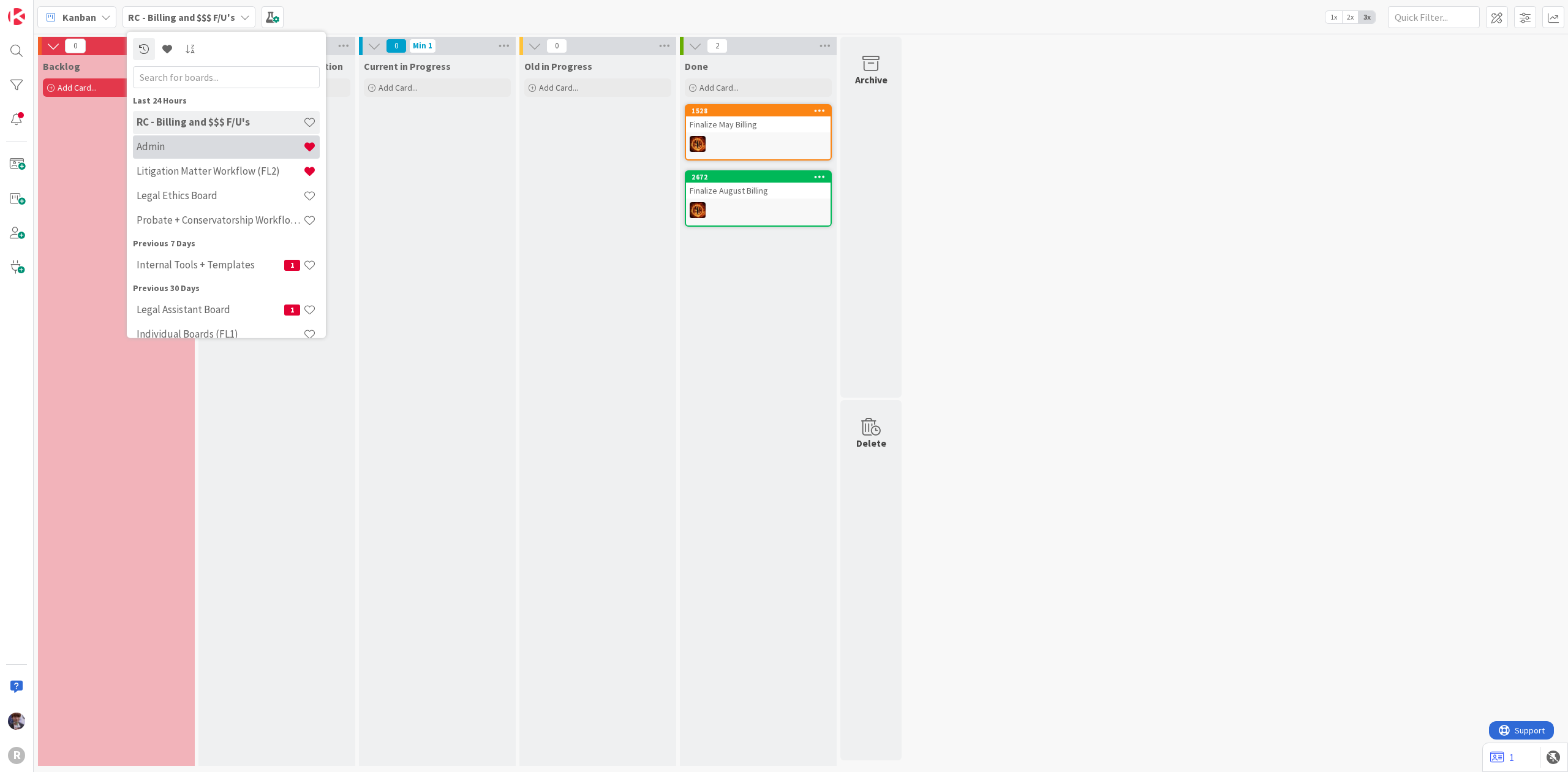
click at [199, 147] on h4 "Admin" at bounding box center [220, 146] width 166 height 12
